Goal: Find specific page/section: Find specific page/section

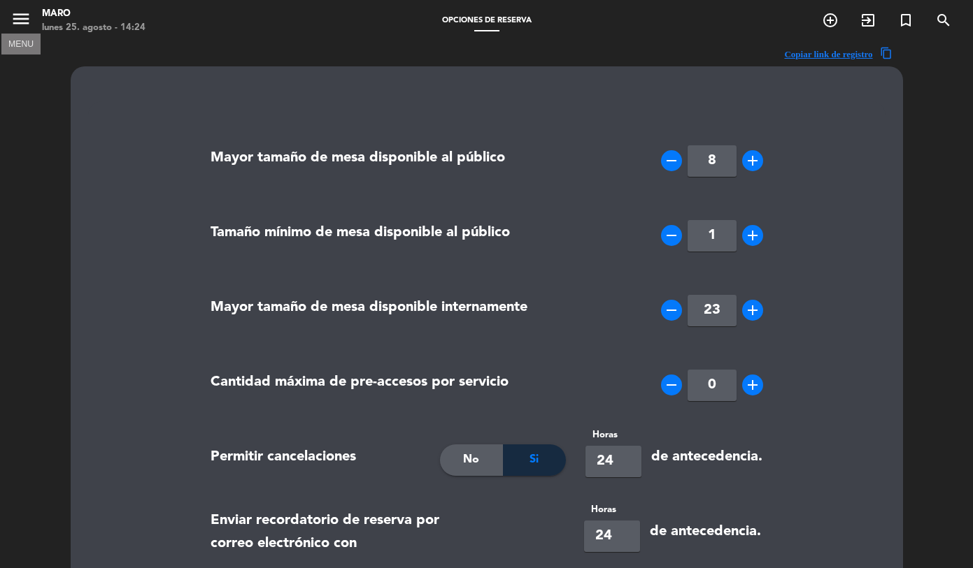
click at [30, 21] on icon "menu" at bounding box center [20, 18] width 21 height 21
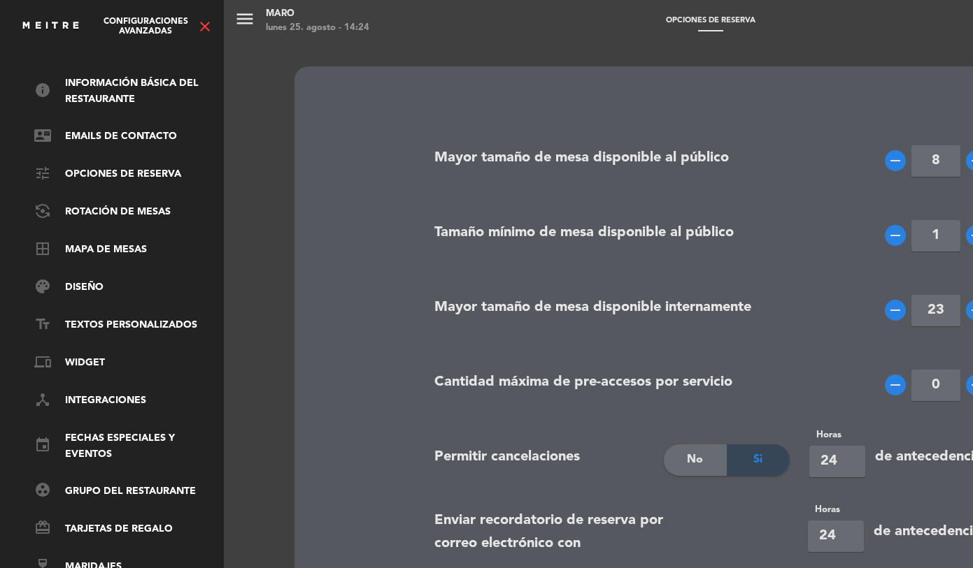
click at [66, 63] on div "info Información básica del restaurante contact_mail Emails de Contacto tune Op…" at bounding box center [111, 333] width 231 height 570
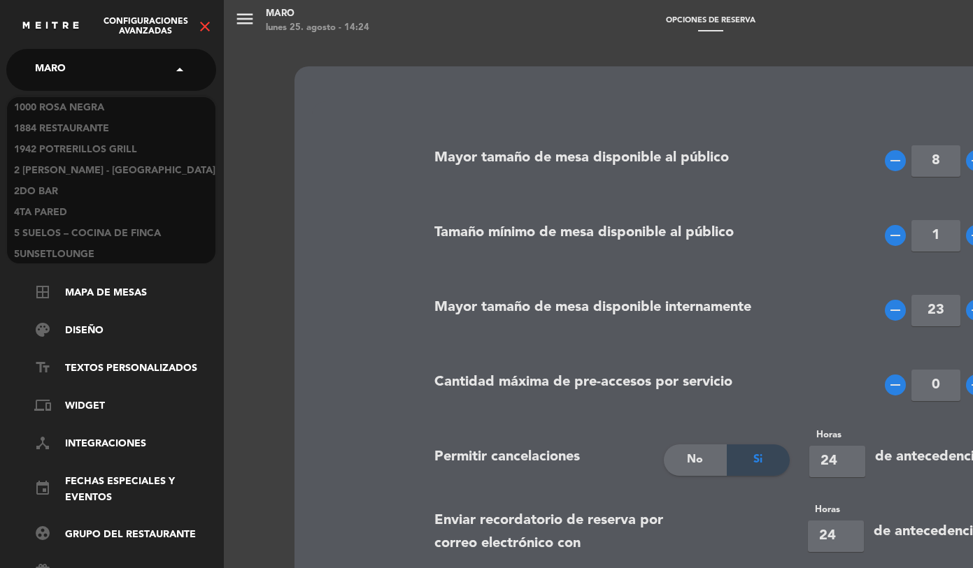
click at [76, 62] on div "× Maro" at bounding box center [57, 69] width 57 height 29
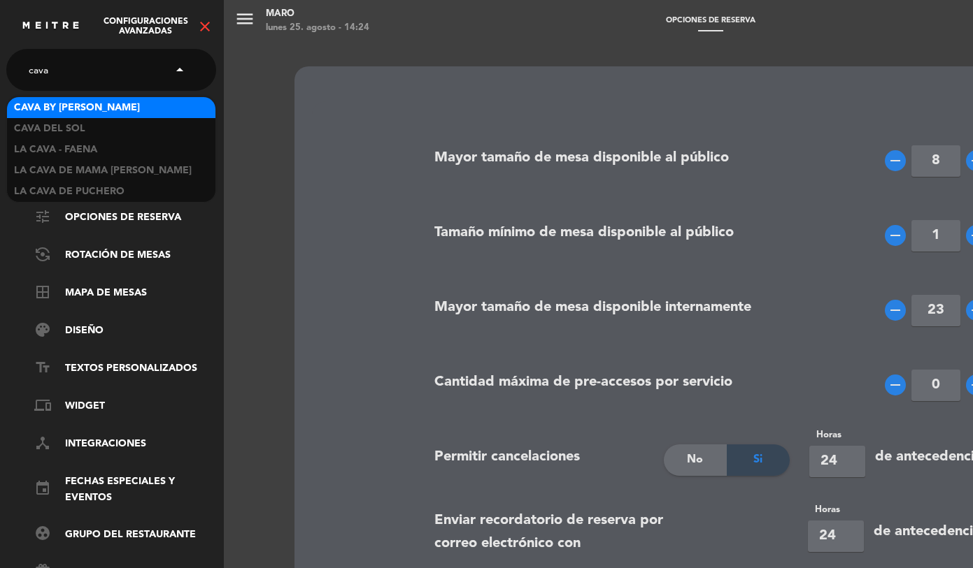
scroll to position [0, 0]
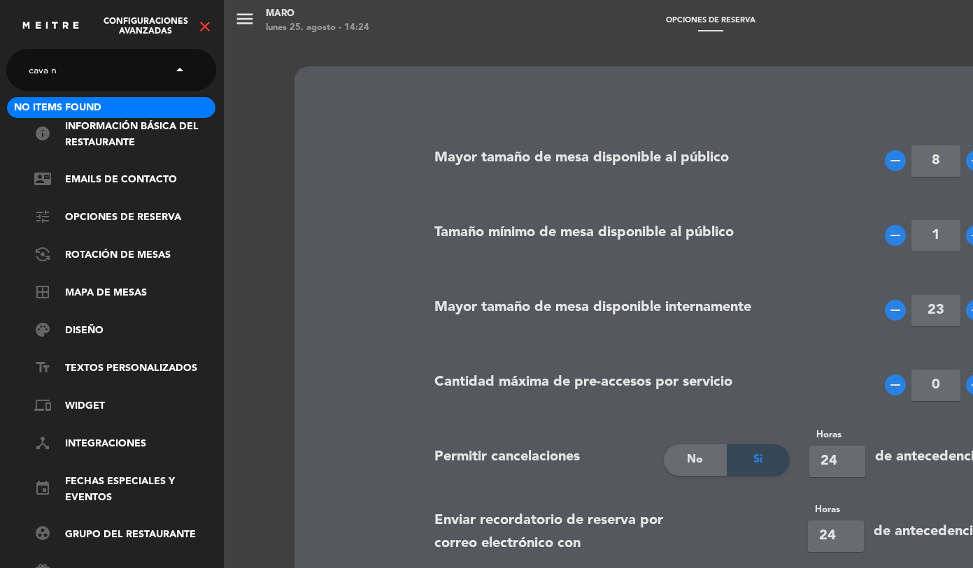
type input "cava"
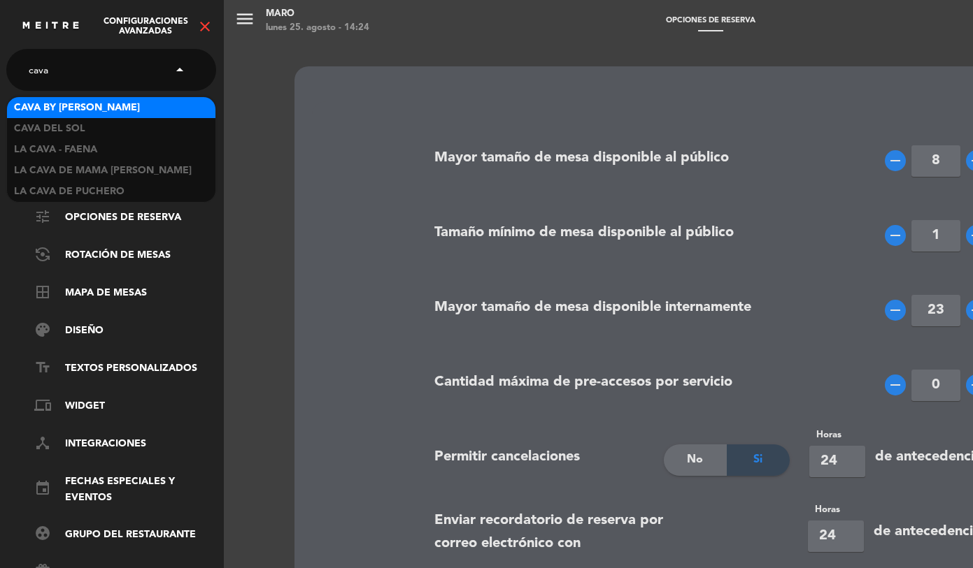
click at [65, 104] on span "Cava by [PERSON_NAME]" at bounding box center [77, 108] width 126 height 16
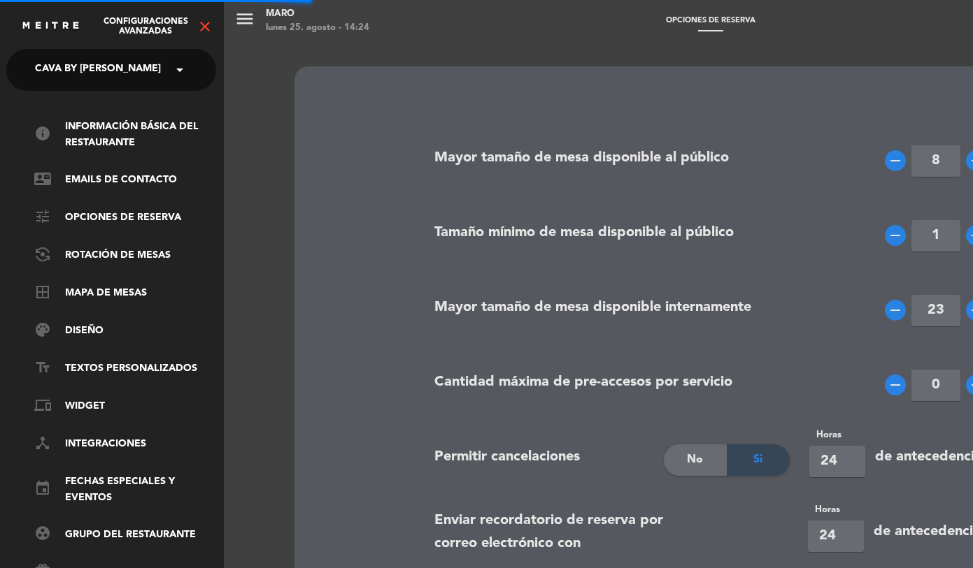
type input "16"
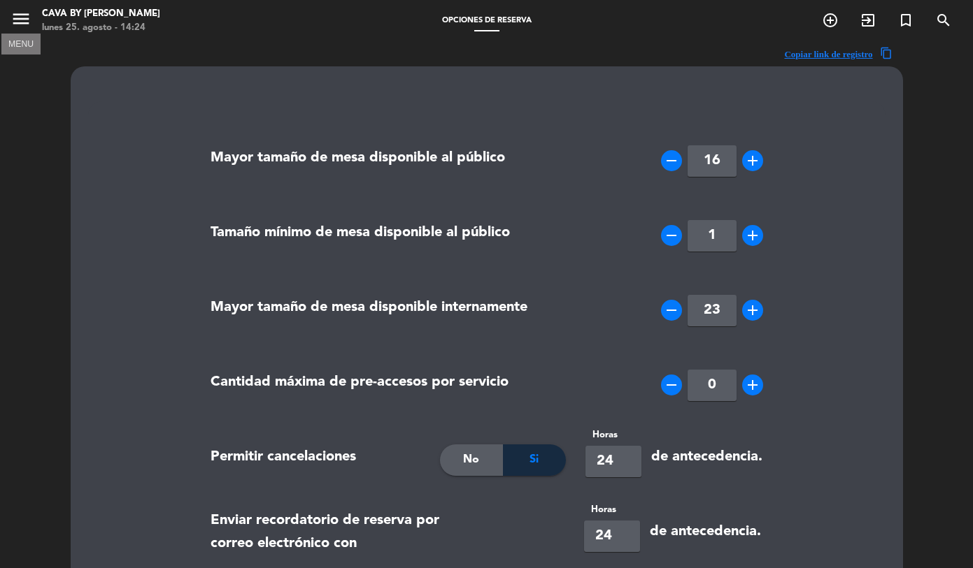
click at [22, 20] on icon "menu" at bounding box center [20, 18] width 21 height 21
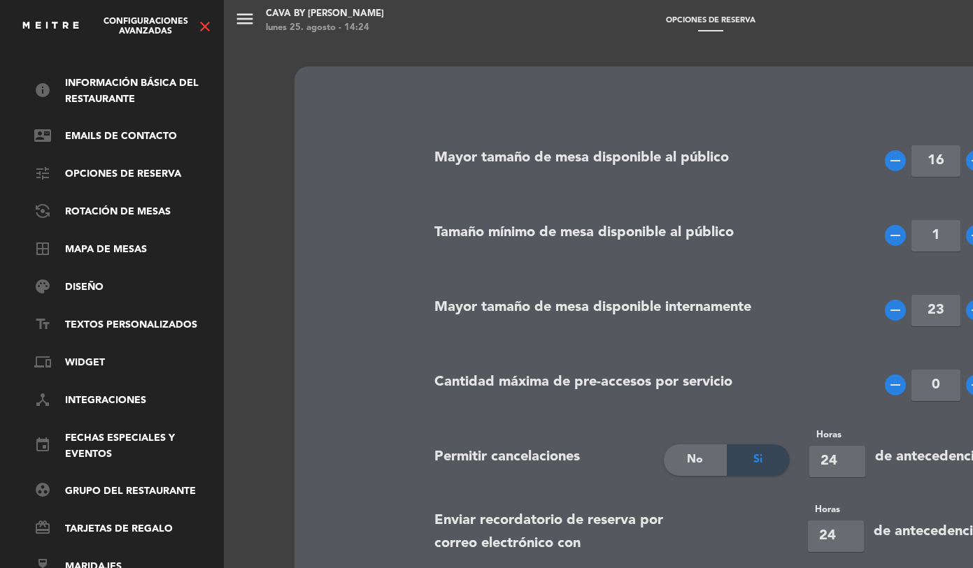
scroll to position [55, 1]
click at [210, 27] on icon "close" at bounding box center [204, 26] width 17 height 17
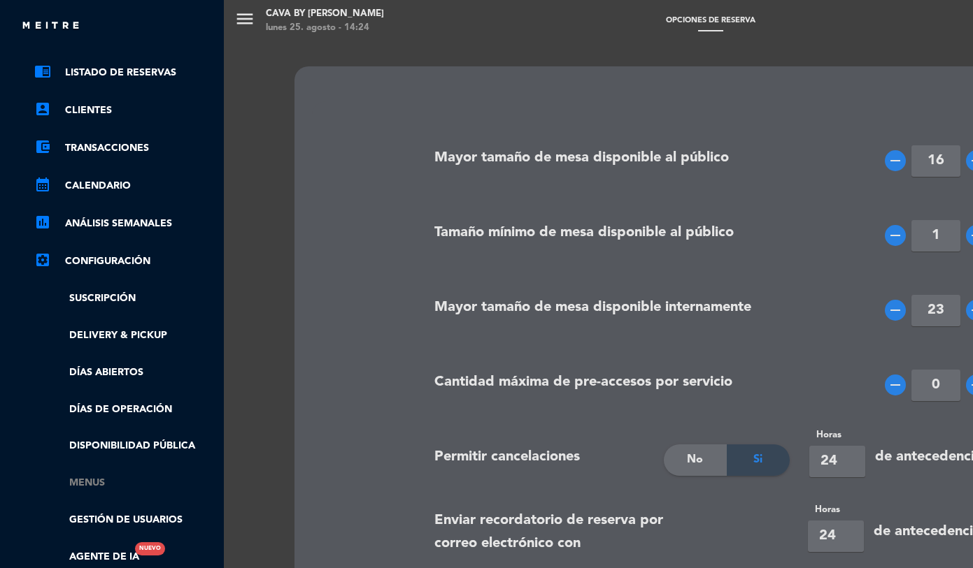
click at [88, 480] on link "Menus" at bounding box center [125, 483] width 182 height 16
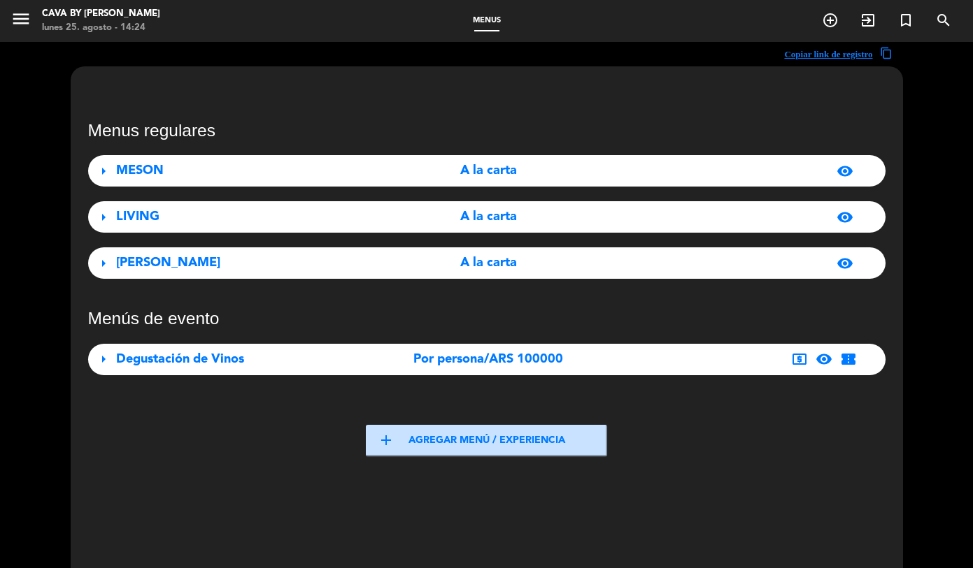
click at [183, 213] on div "LIVING" at bounding box center [240, 217] width 248 height 20
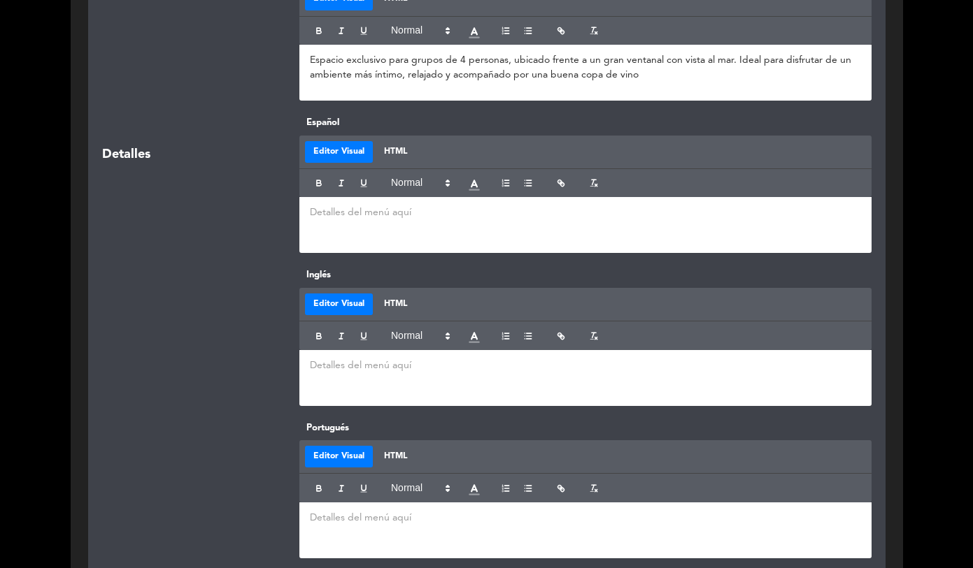
scroll to position [844, 0]
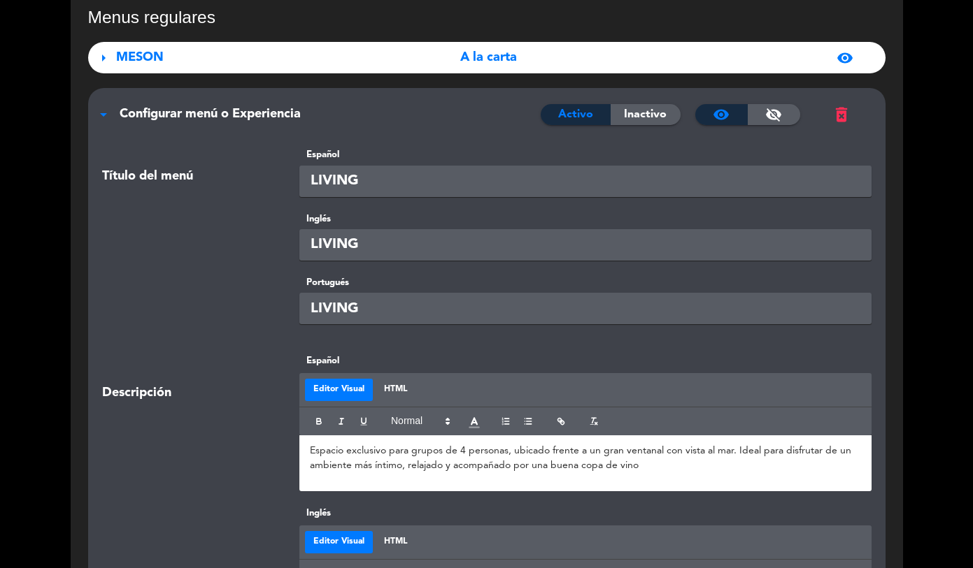
click at [127, 63] on span "MESON" at bounding box center [140, 57] width 48 height 13
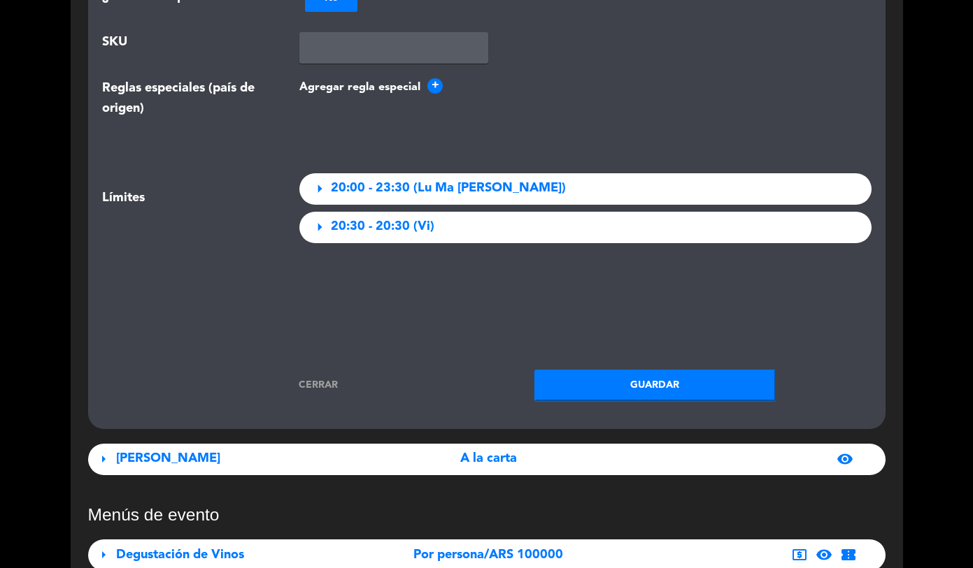
scroll to position [4227, 0]
